Goal: Task Accomplishment & Management: Manage account settings

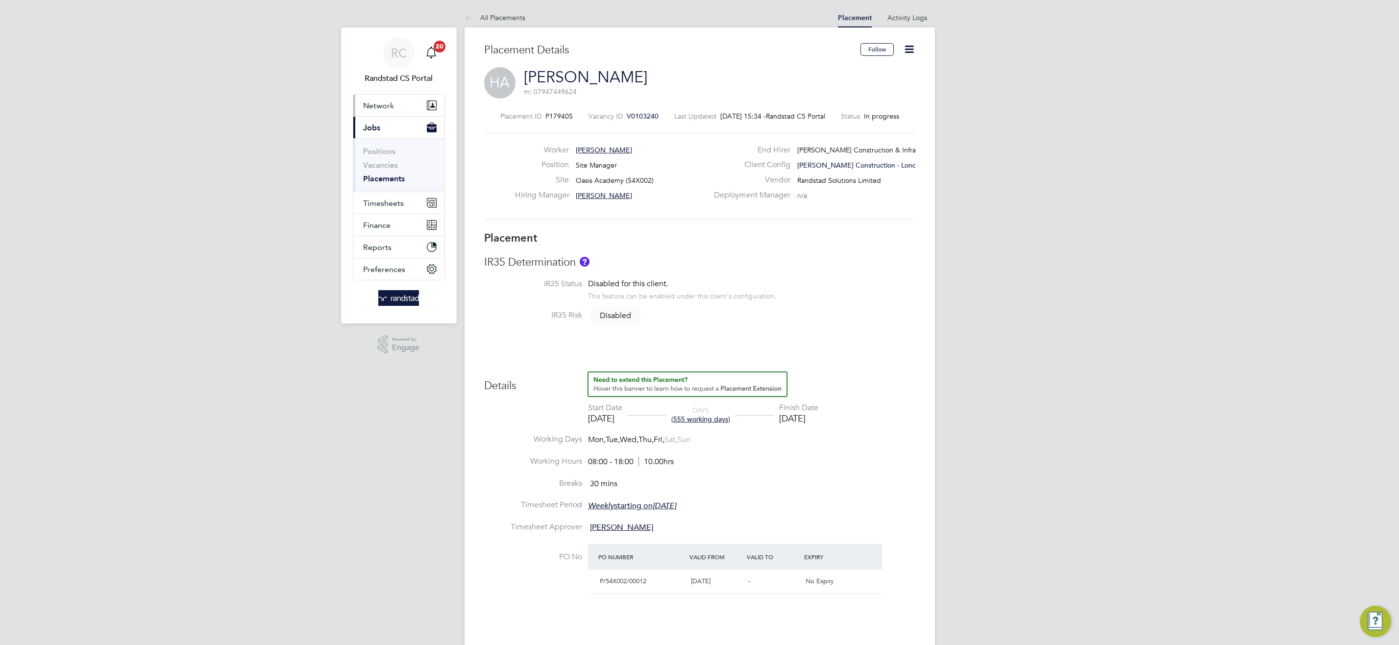
click at [386, 106] on span "Network" at bounding box center [378, 105] width 31 height 9
click at [387, 129] on link "Team Members" at bounding box center [390, 128] width 55 height 9
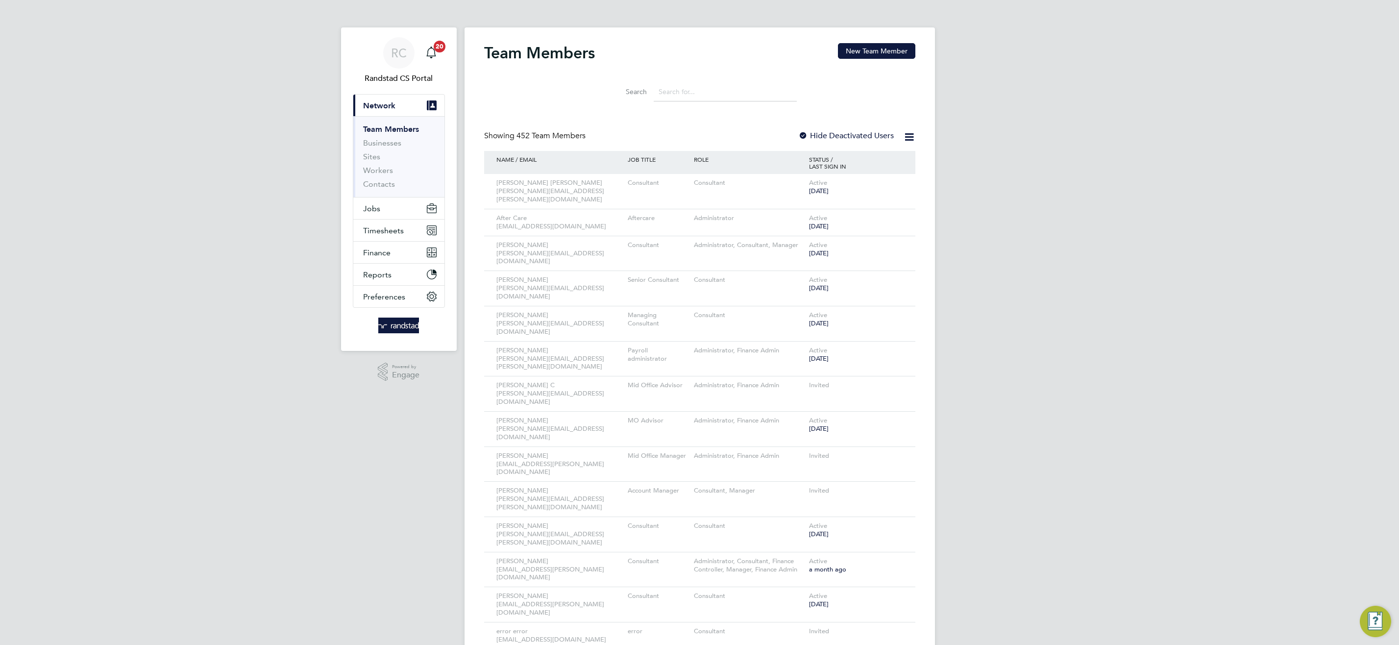
click at [717, 94] on input at bounding box center [724, 91] width 143 height 19
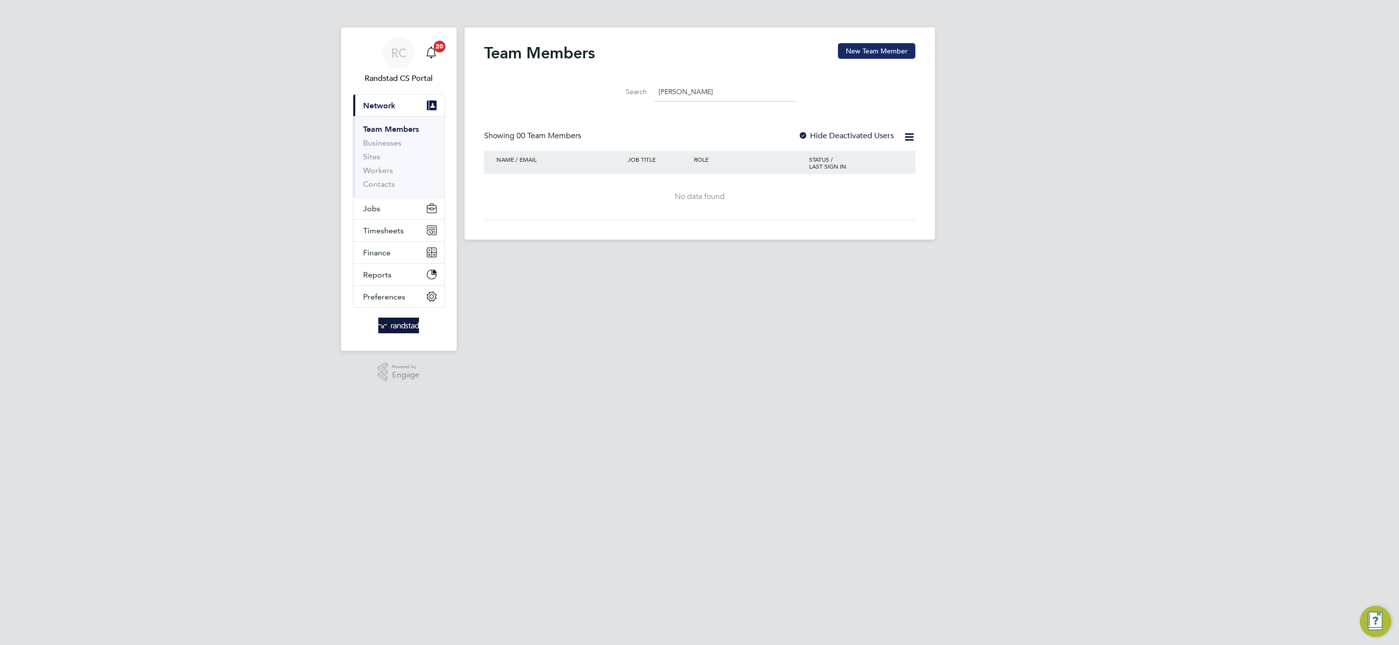
type input "emilee"
click at [872, 48] on button "New Team Member" at bounding box center [876, 51] width 77 height 16
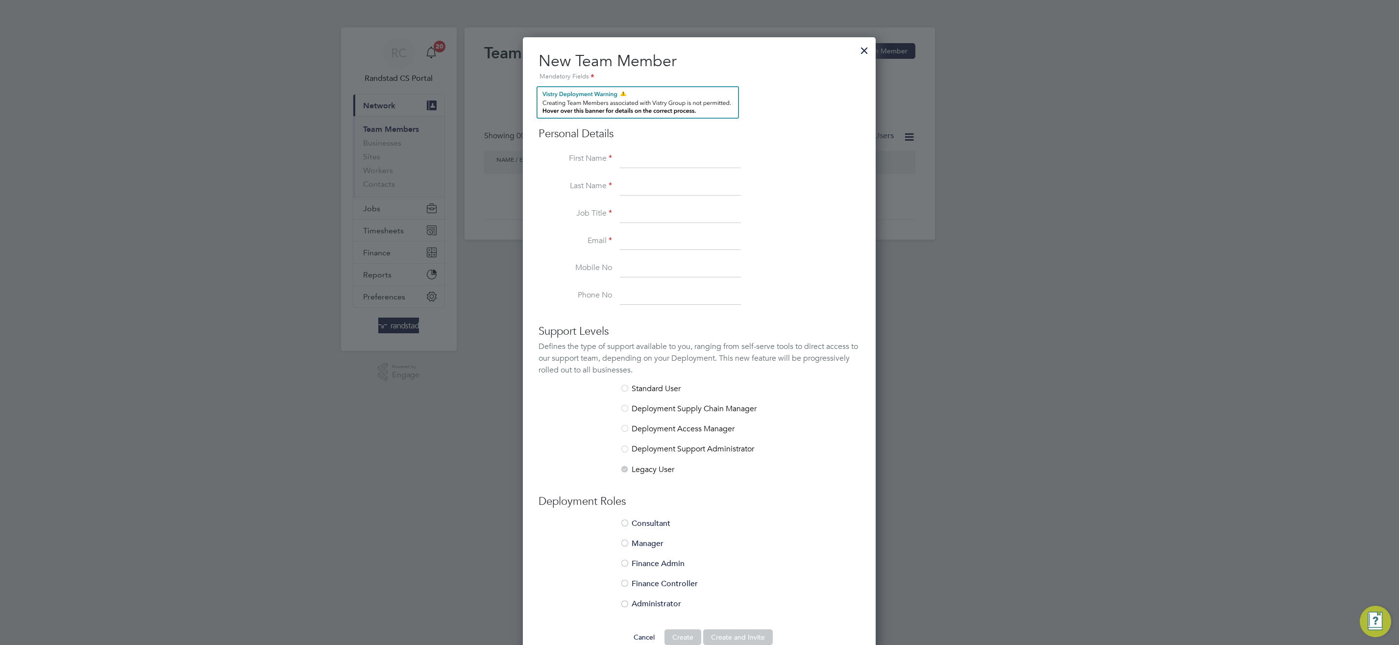
click at [845, 187] on li "Last Name" at bounding box center [698, 191] width 321 height 27
click at [672, 153] on input at bounding box center [680, 159] width 121 height 18
type input "Emilee Rajkumar"
drag, startPoint x: 691, startPoint y: 160, endPoint x: 651, endPoint y: 155, distance: 41.0
click at [651, 155] on input "Emilee Rajkumar" at bounding box center [680, 159] width 121 height 18
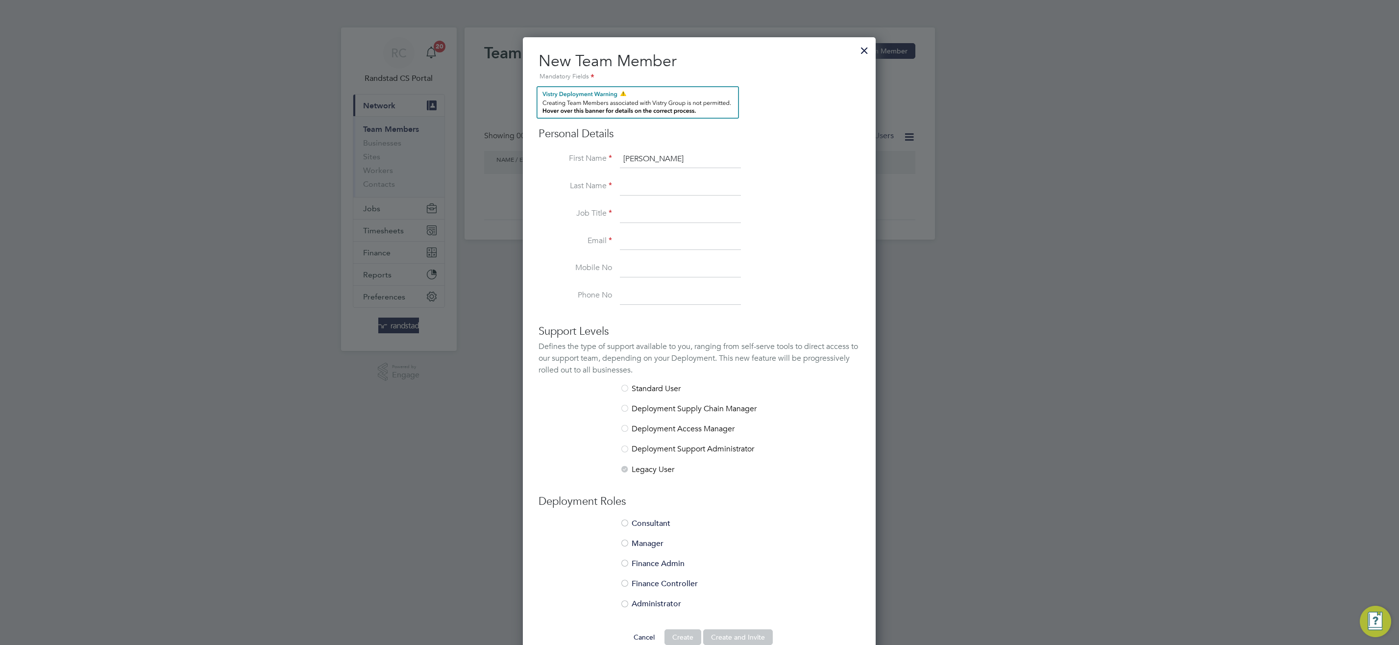
click at [861, 47] on div at bounding box center [864, 48] width 18 height 18
